Goal: Find specific page/section

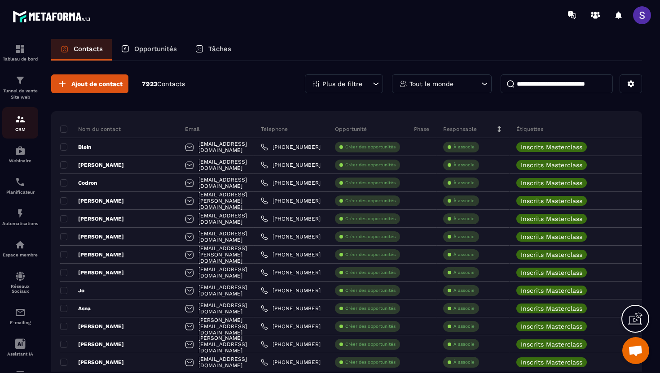
click at [22, 124] on img at bounding box center [20, 119] width 11 height 11
click at [17, 221] on div "Automatisations" at bounding box center [20, 217] width 36 height 18
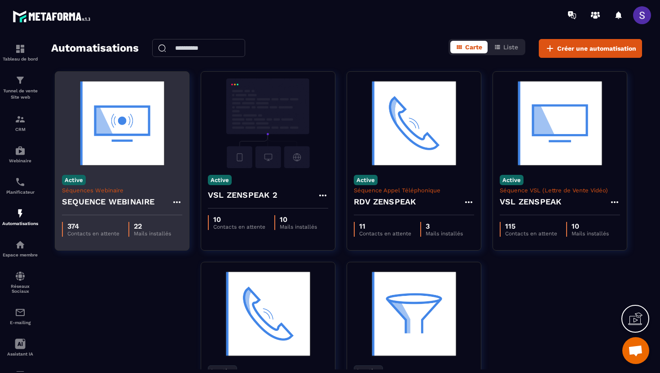
click at [140, 193] on p "Séquences Webinaire" at bounding box center [122, 190] width 120 height 7
click at [119, 151] on img at bounding box center [122, 124] width 120 height 90
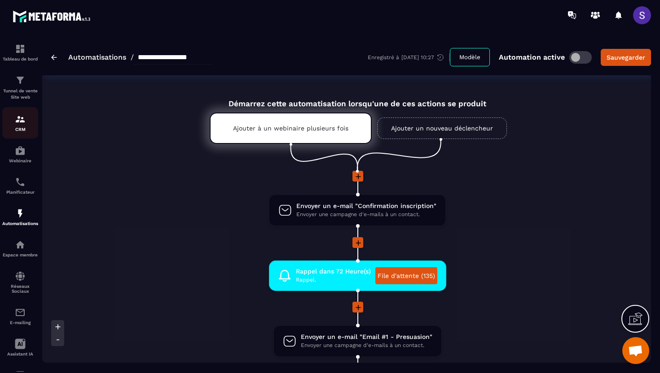
click at [17, 131] on p "CRM" at bounding box center [20, 129] width 36 height 5
